Goal: Find specific page/section: Find specific page/section

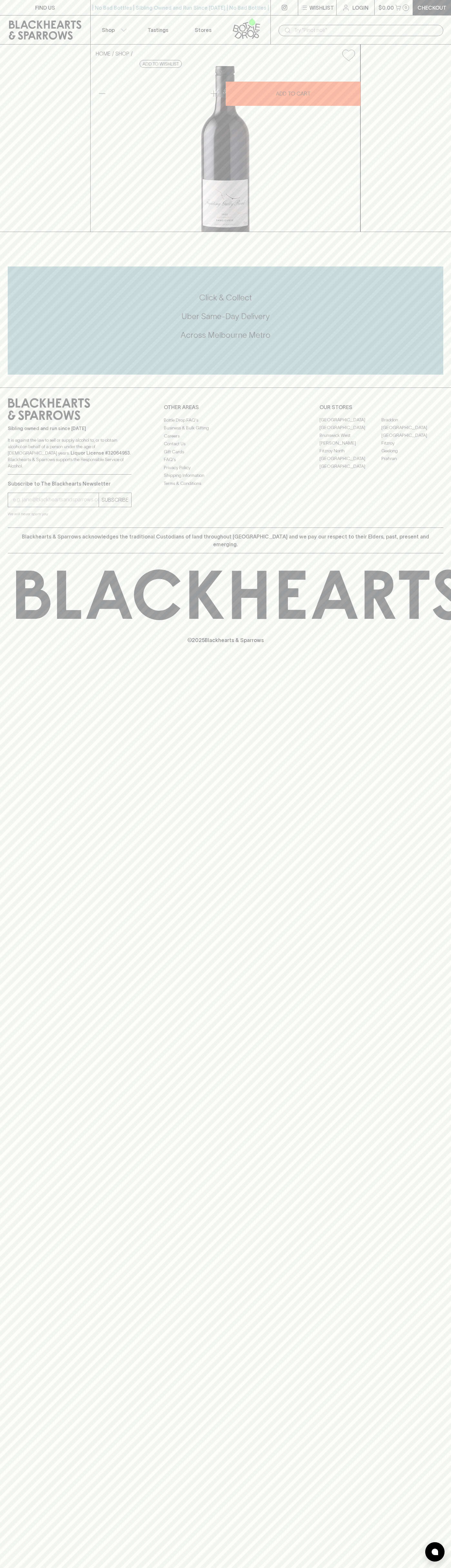
click at [439, 1528] on div "FIND US | No Bad Bottles | Sibling Owned and Run Since 2006 | No Bad Bottles | …" at bounding box center [226, 784] width 451 height 1568
click at [24, 1567] on html "FIND US | No Bad Bottles | Sibling Owned and Run Since 2006 | No Bad Bottles | …" at bounding box center [226, 784] width 451 height 1568
click at [0, 1143] on div "FIND US | No Bad Bottles | Sibling Owned and Run Since 2006 | No Bad Bottles | …" at bounding box center [226, 784] width 451 height 1568
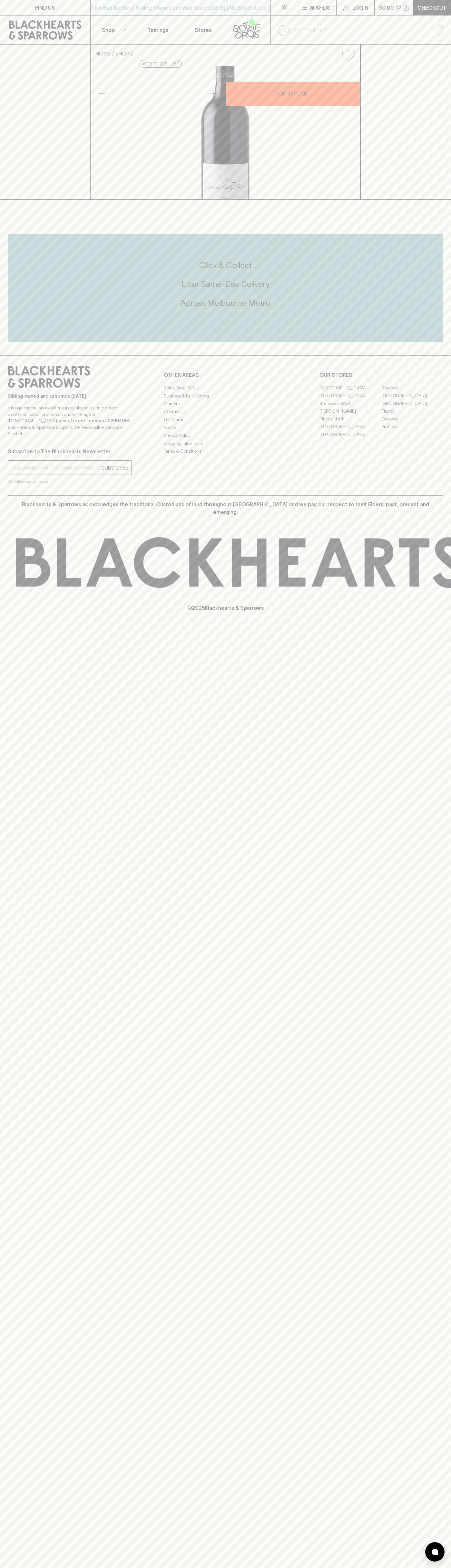
click at [351, 399] on link "[GEOGRAPHIC_DATA]" at bounding box center [351, 395] width 62 height 8
